Goal: Information Seeking & Learning: Learn about a topic

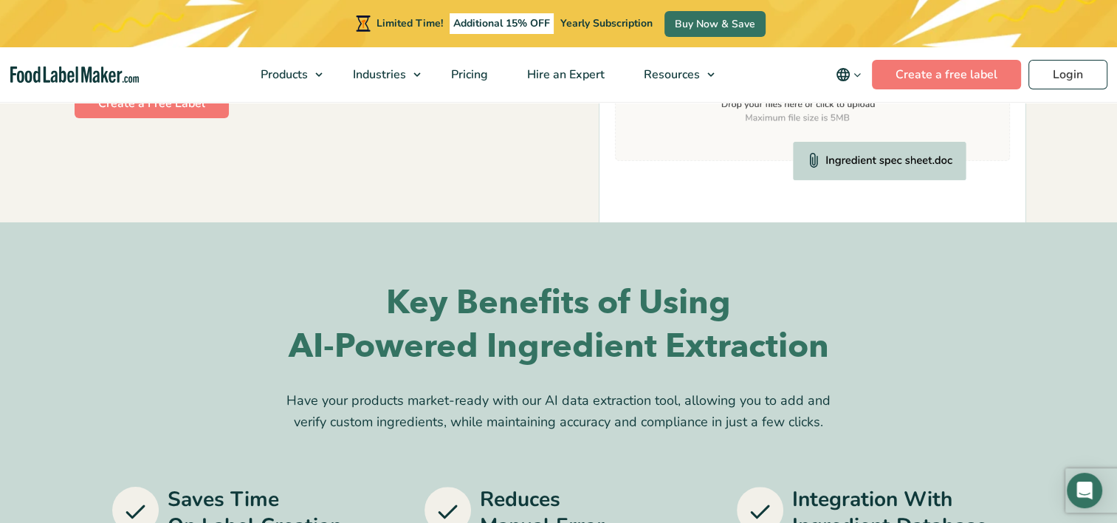
scroll to position [148, 0]
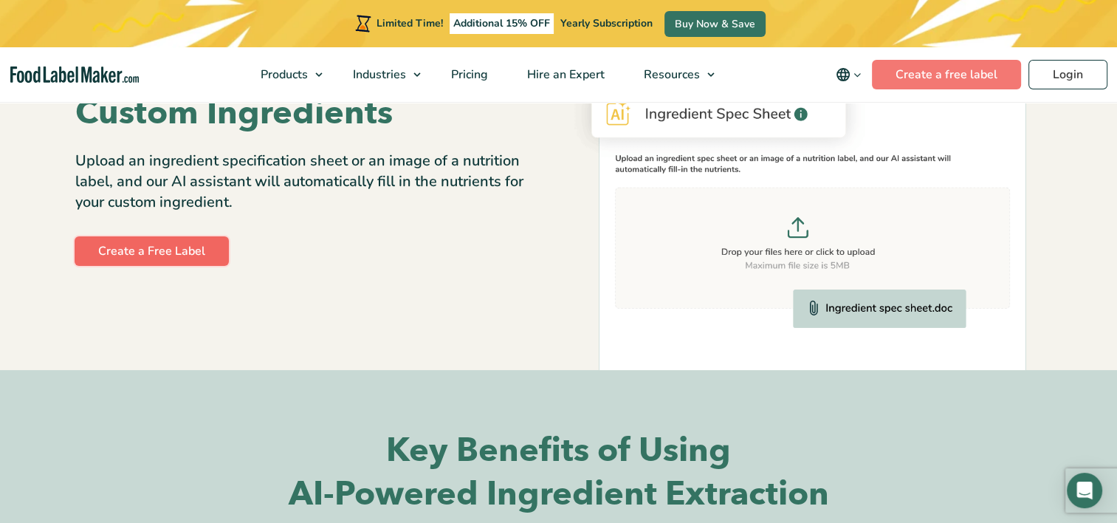
click at [211, 247] on link "Create a Free Label" at bounding box center [152, 251] width 154 height 30
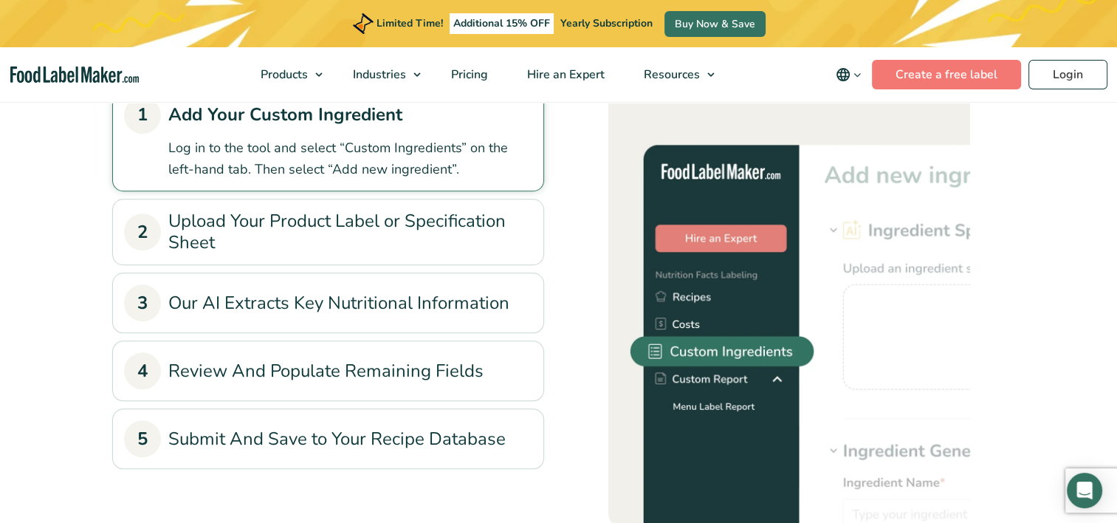
scroll to position [1182, 0]
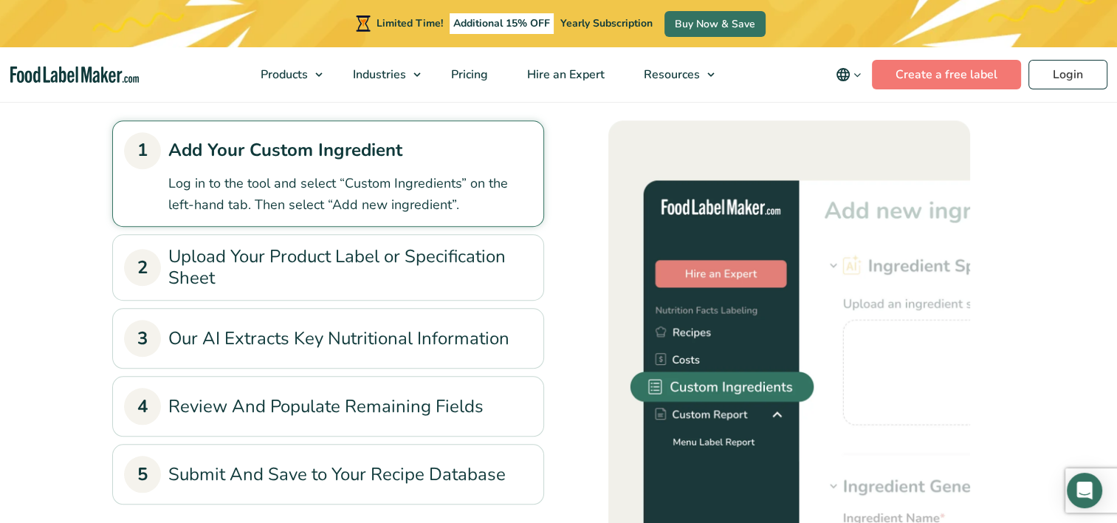
click at [455, 273] on link "2 Upload Your Product Label or Specification Sheet" at bounding box center [328, 267] width 408 height 43
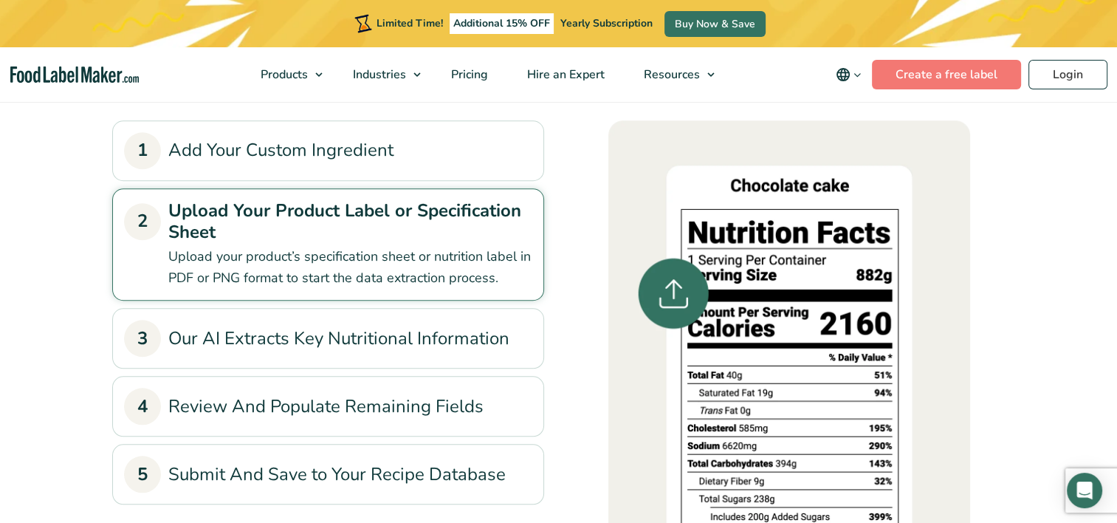
click at [434, 343] on link "3 Our AI Extracts Key Nutritional Information" at bounding box center [328, 338] width 408 height 37
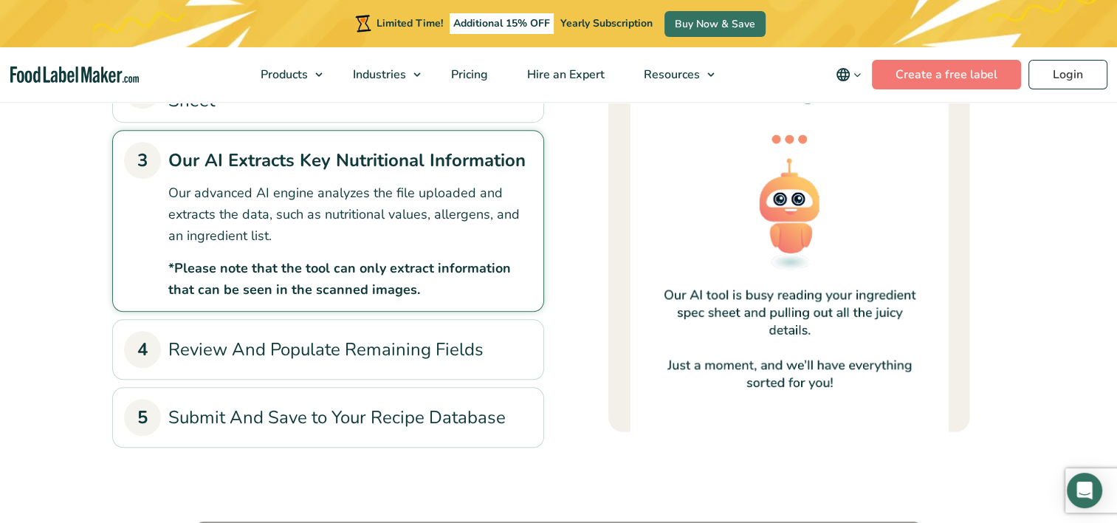
scroll to position [1329, 0]
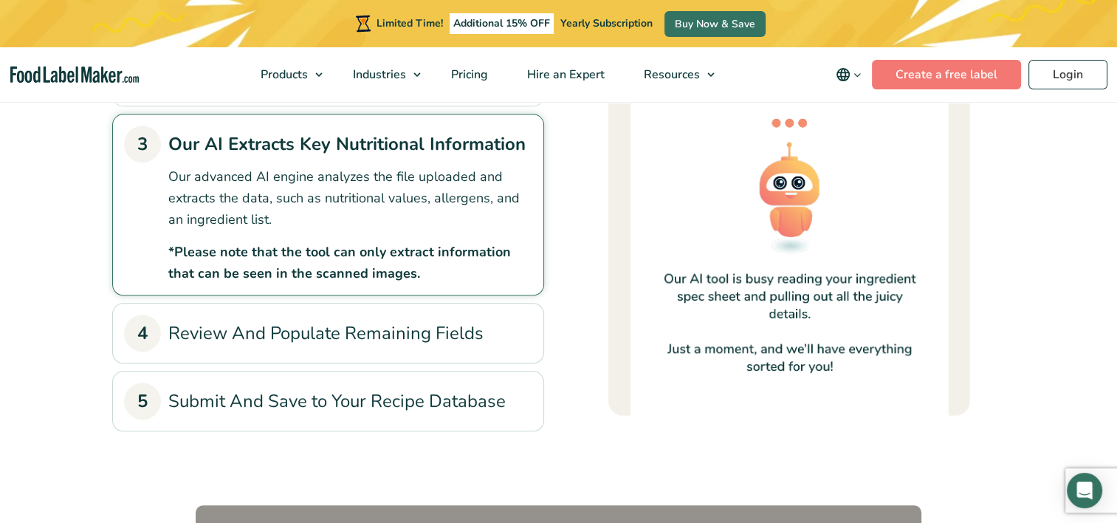
click at [360, 343] on link "4 Review And Populate Remaining Fields" at bounding box center [328, 333] width 408 height 37
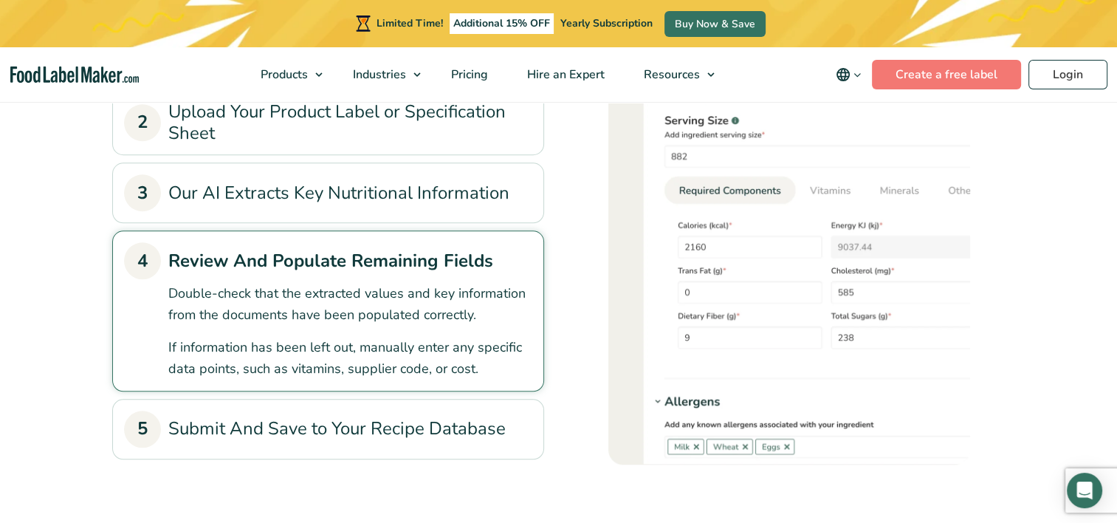
scroll to position [1255, 0]
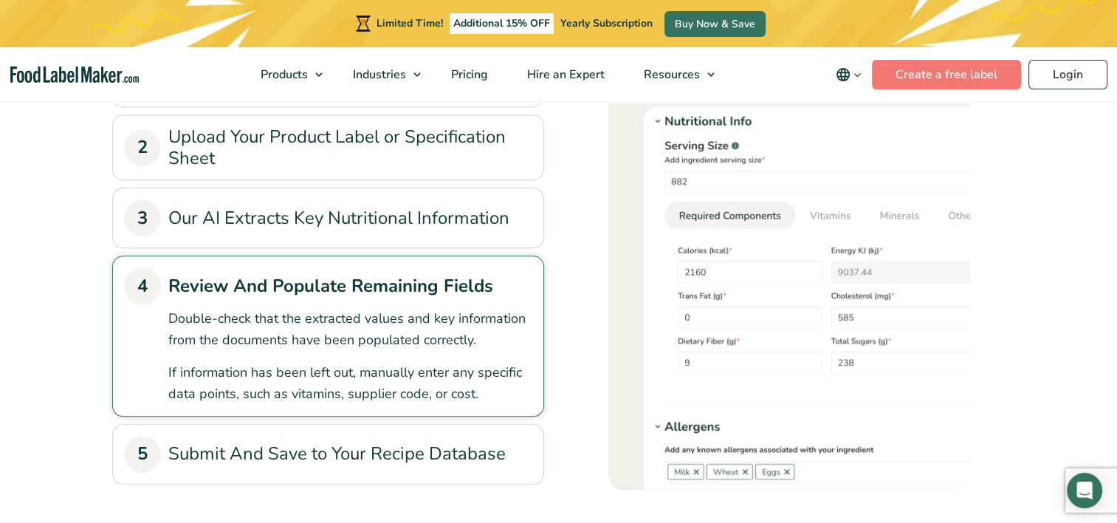
click at [479, 467] on link "5 Submit And Save to Your Recipe Database" at bounding box center [328, 454] width 408 height 37
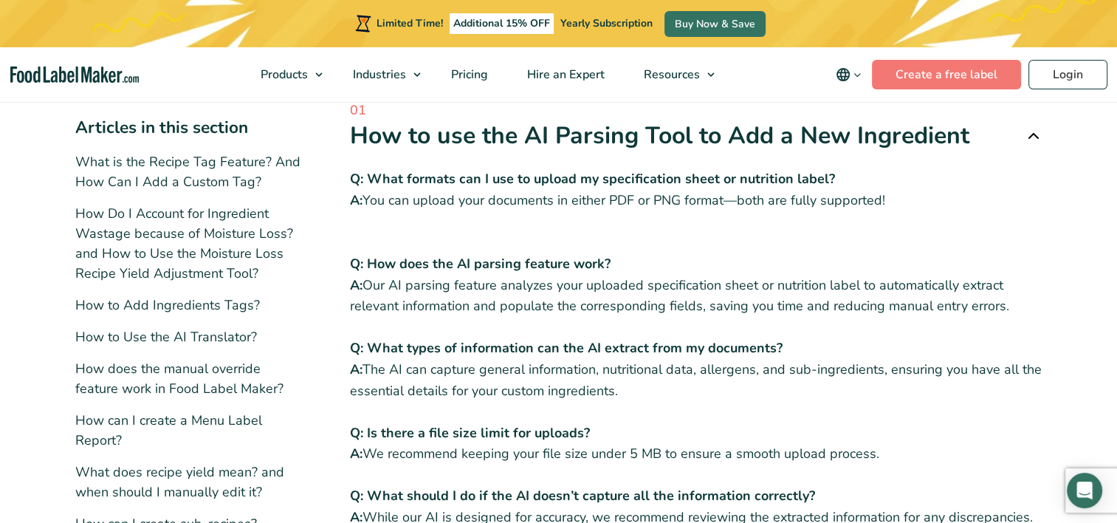
scroll to position [222, 0]
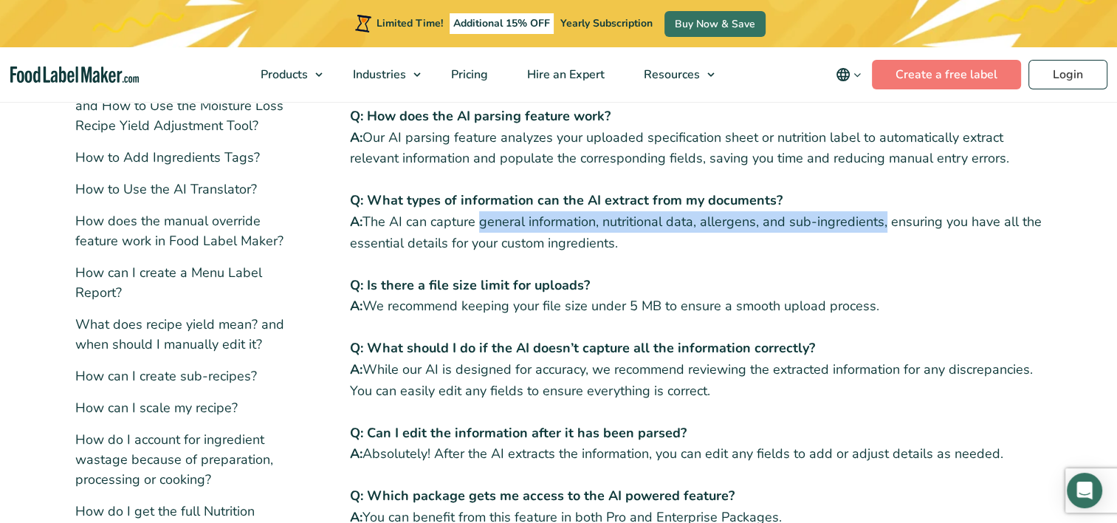
drag, startPoint x: 478, startPoint y: 222, endPoint x: 883, endPoint y: 228, distance: 405.5
click at [883, 228] on p "Q: What types of information can the AI extract from my documents? A: The AI ca…" at bounding box center [696, 222] width 693 height 64
copy p "general information, nutritional data, allergens, and sub-ingredients"
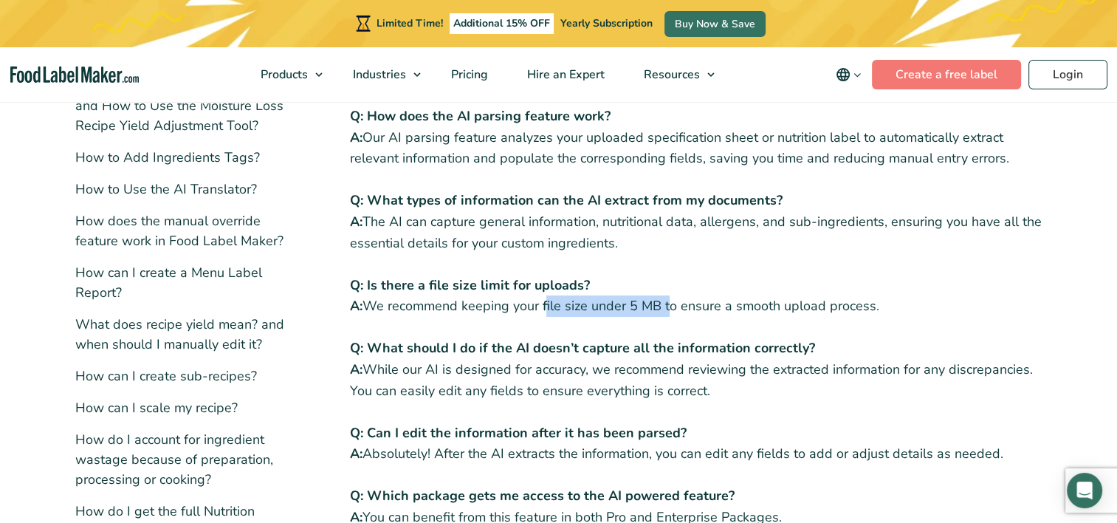
drag, startPoint x: 547, startPoint y: 305, endPoint x: 664, endPoint y: 307, distance: 117.4
click at [664, 307] on p "Q: Is there a file size limit for uploads? A: We recommend keeping your file si…" at bounding box center [696, 296] width 693 height 43
copy p "file size under 5 MB"
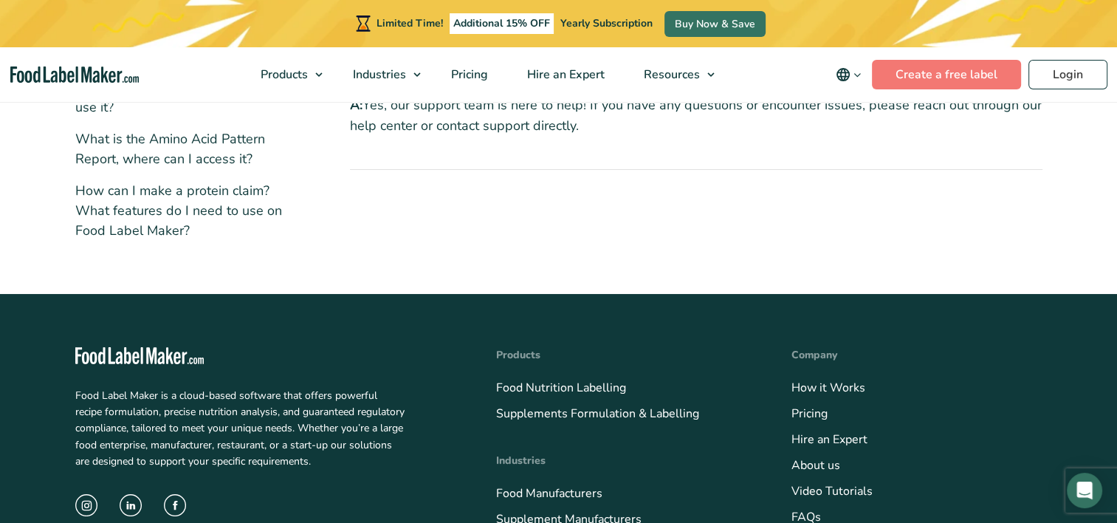
scroll to position [812, 0]
